Goal: Find specific page/section: Find specific page/section

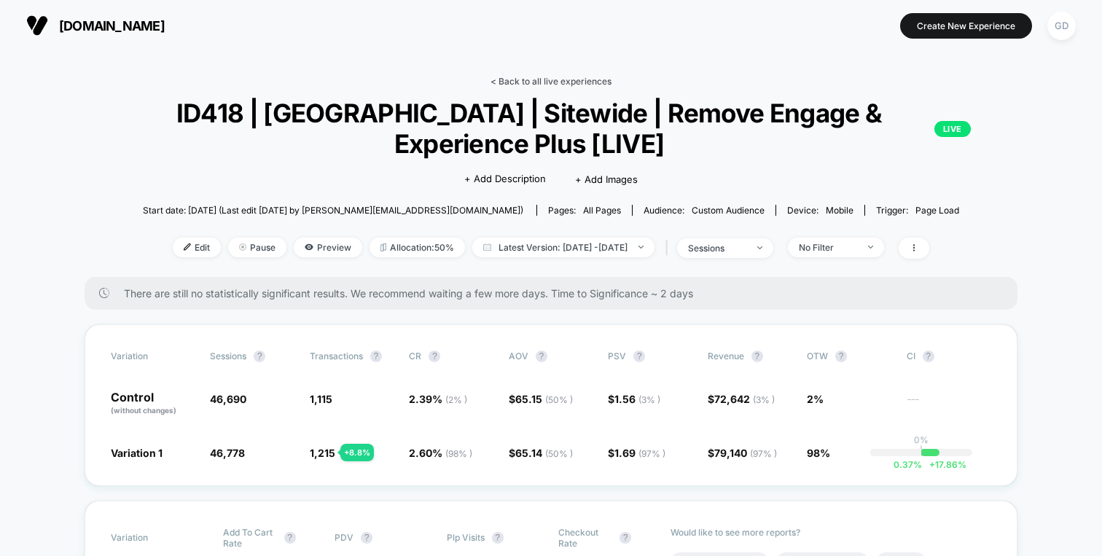
click at [578, 77] on link "< Back to all live experiences" at bounding box center [550, 81] width 121 height 11
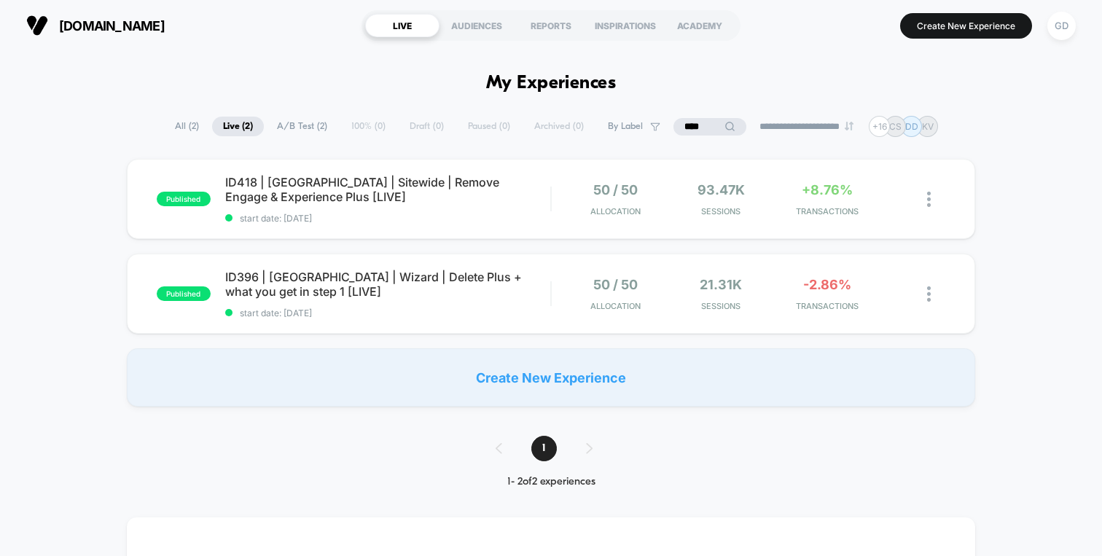
click at [174, 126] on span "All ( 2 )" at bounding box center [187, 127] width 46 height 20
click at [1061, 28] on div "GD" at bounding box center [1061, 26] width 28 height 28
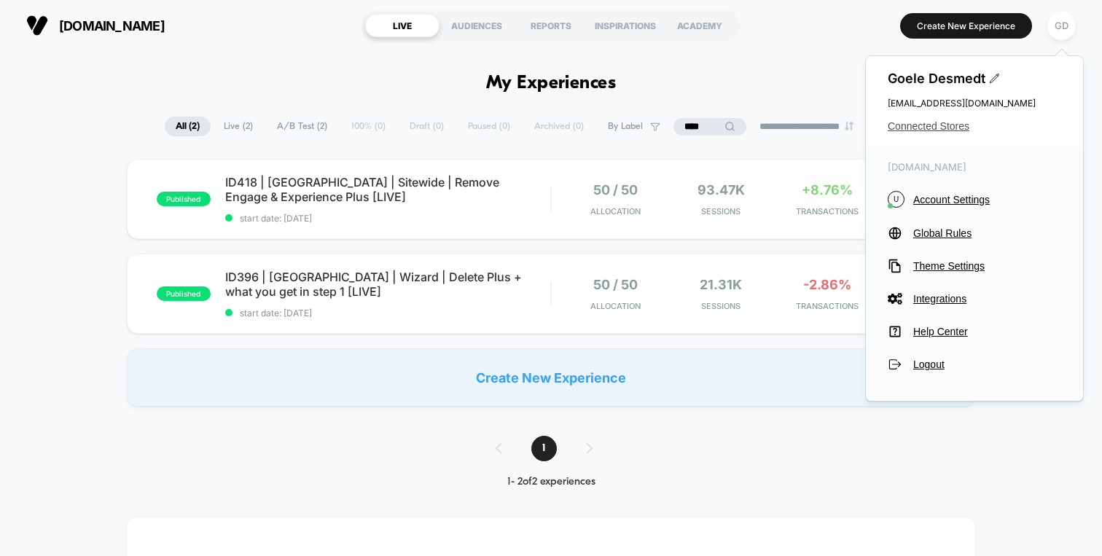
click at [963, 128] on span "Connected Stores" at bounding box center [973, 126] width 173 height 12
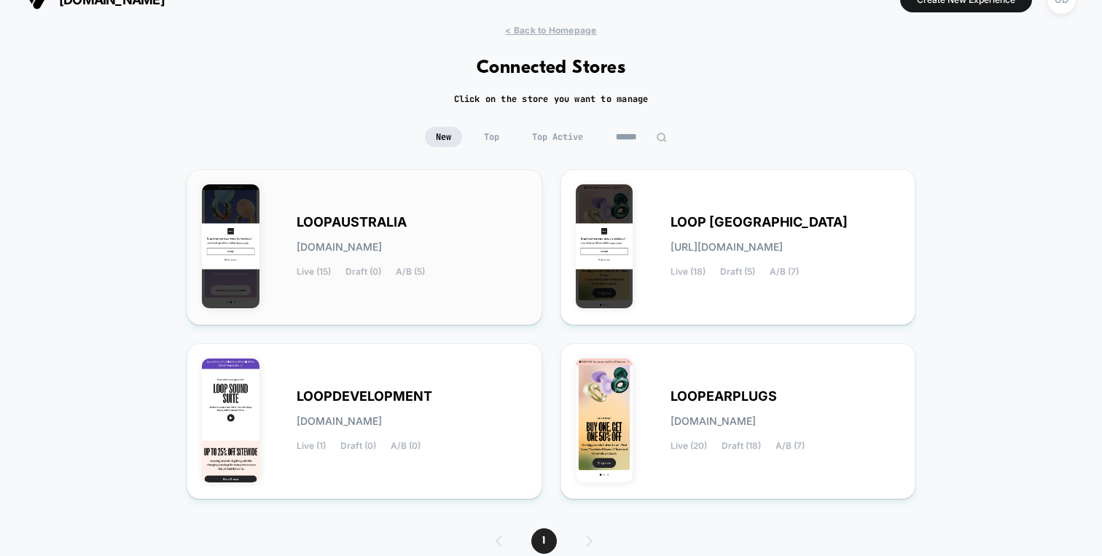
scroll to position [34, 0]
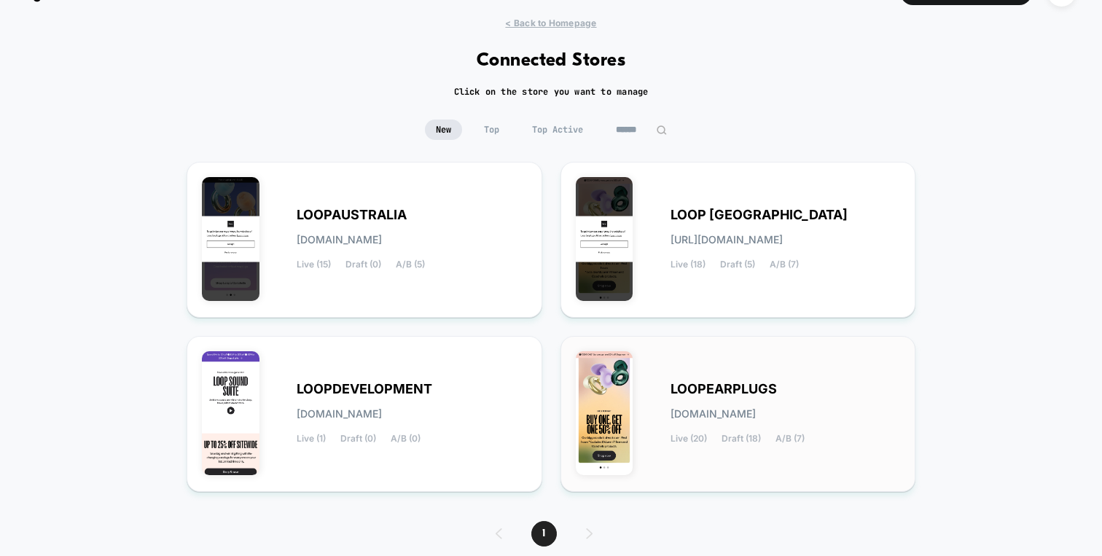
click at [675, 350] on div "LOOPEARPLUGS [DOMAIN_NAME] Live (20) Draft (18) A/B (7)" at bounding box center [738, 414] width 356 height 156
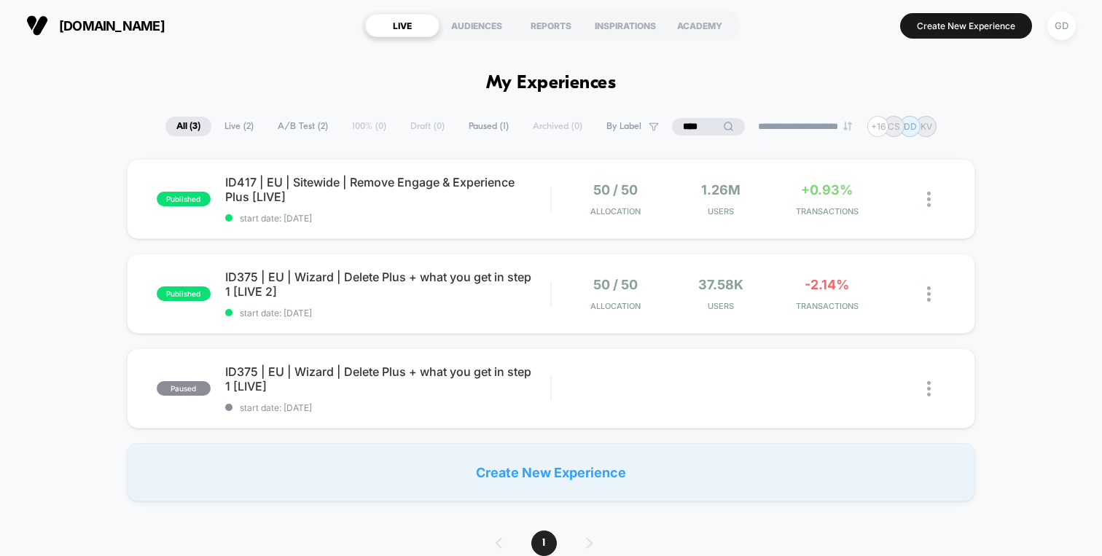
click at [511, 184] on span "ID417 | EU | Sitewide | Remove Engage & Experience Plus [LIVE]" at bounding box center [387, 189] width 325 height 29
